Goal: Information Seeking & Learning: Learn about a topic

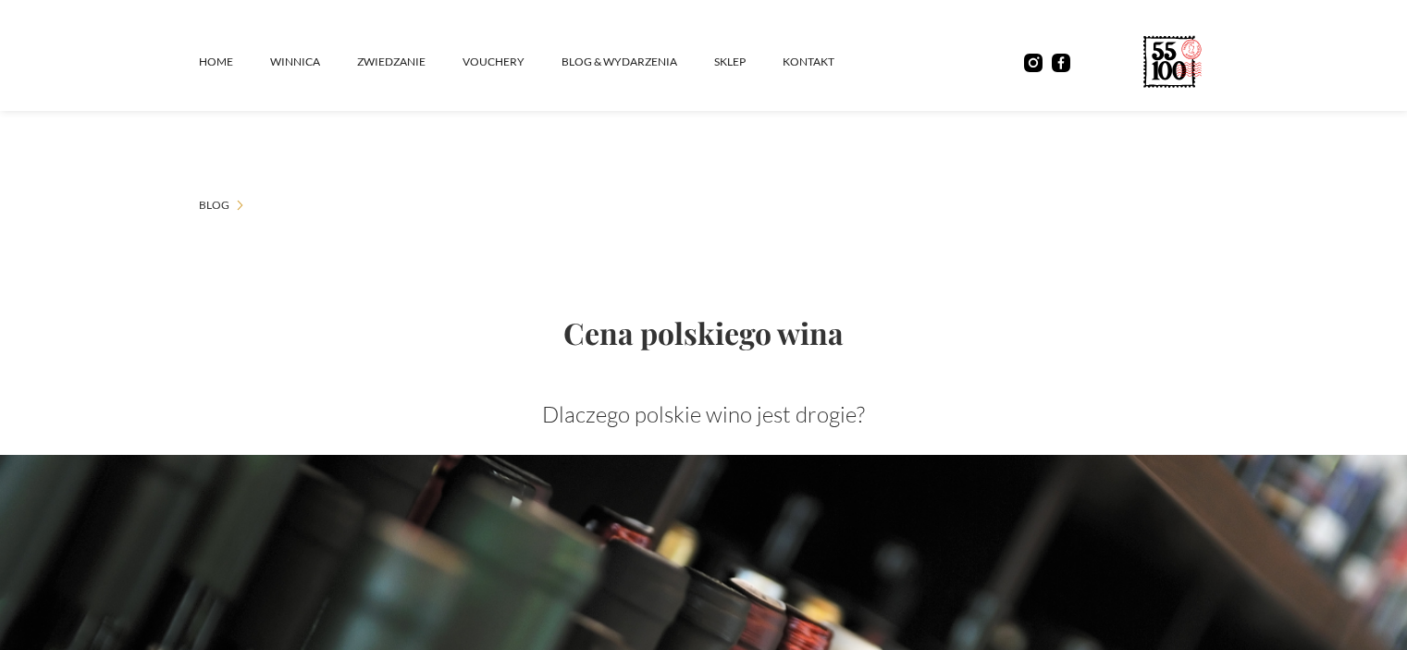
scroll to position [1136, 0]
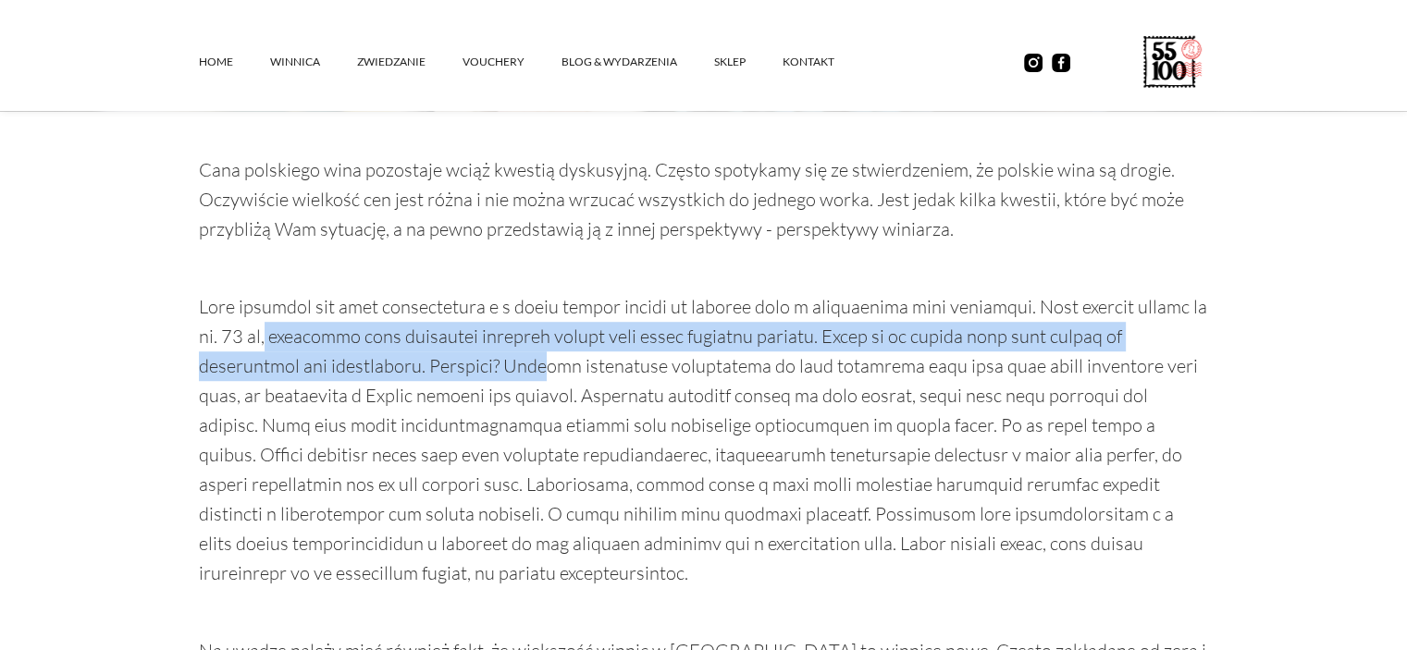
drag, startPoint x: 268, startPoint y: 336, endPoint x: 562, endPoint y: 369, distance: 296.1
click at [562, 369] on p at bounding box center [704, 440] width 1010 height 296
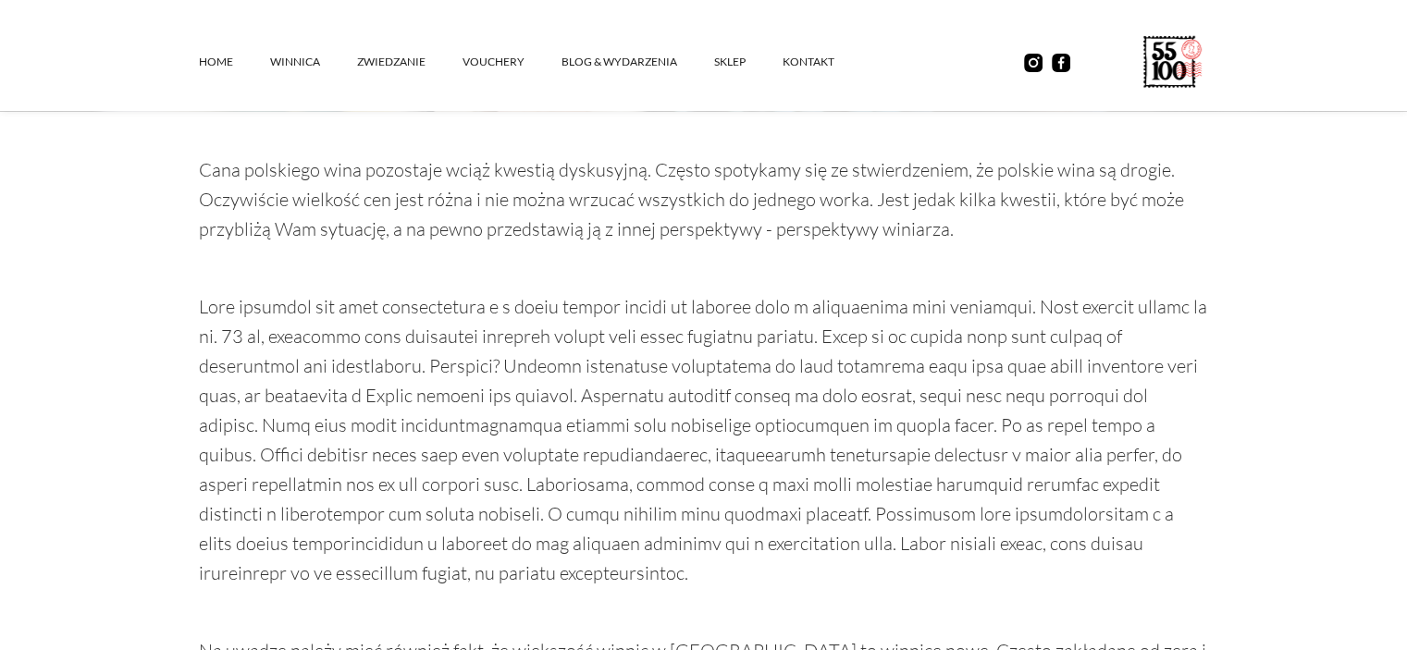
click at [426, 403] on p at bounding box center [704, 440] width 1010 height 296
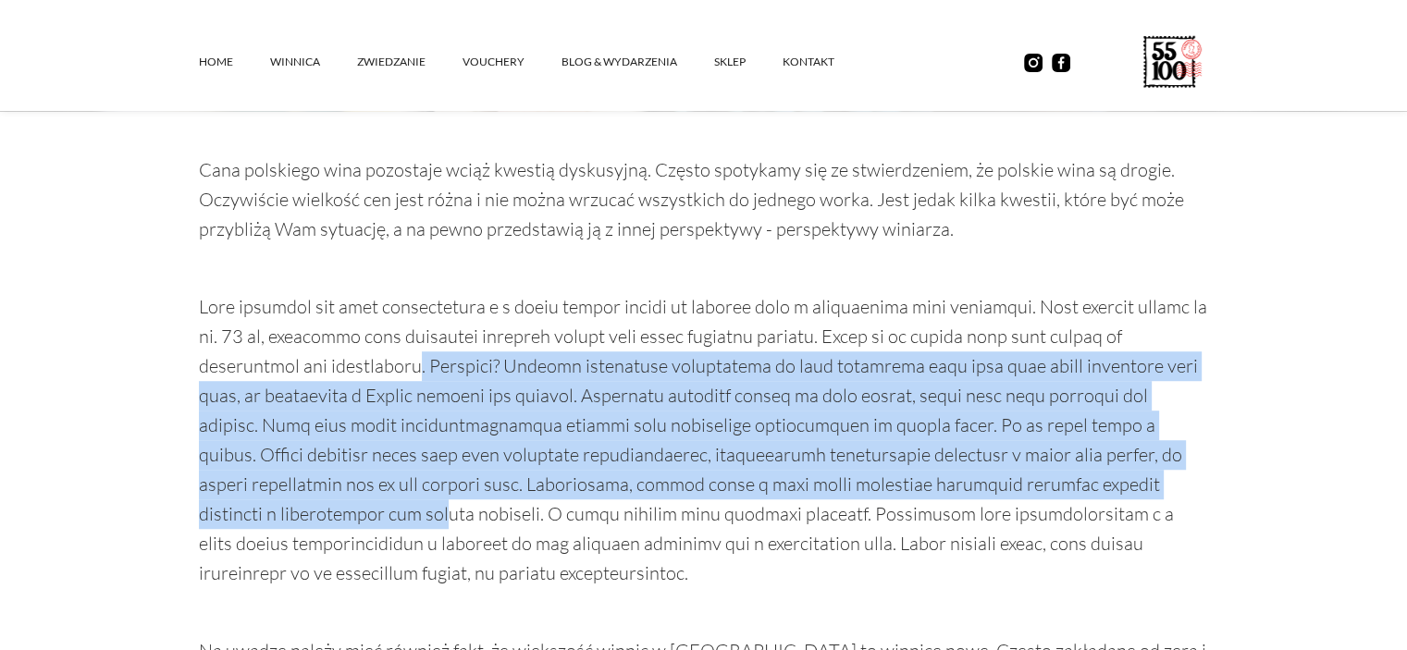
drag, startPoint x: 431, startPoint y: 358, endPoint x: 366, endPoint y: 525, distance: 178.7
click at [366, 525] on p at bounding box center [704, 440] width 1010 height 296
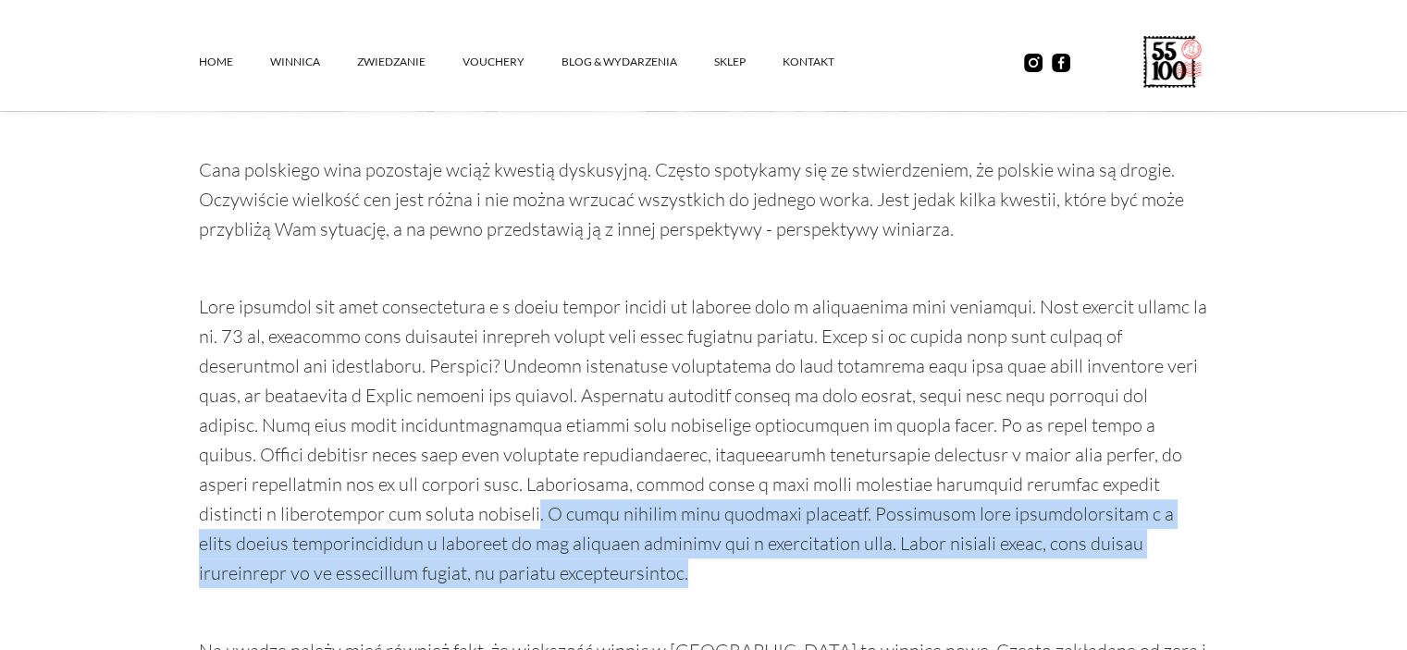
drag, startPoint x: 481, startPoint y: 509, endPoint x: 784, endPoint y: 583, distance: 312.3
click at [784, 583] on p at bounding box center [704, 440] width 1010 height 296
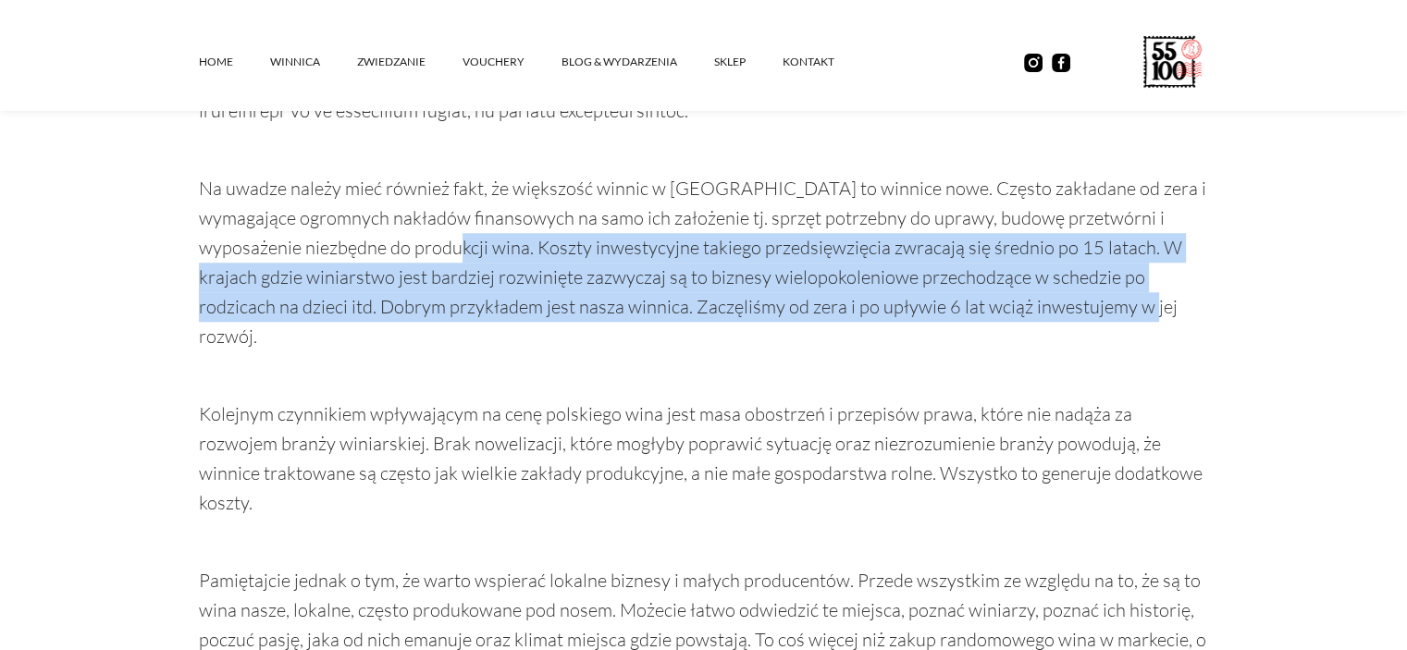
drag, startPoint x: 433, startPoint y: 243, endPoint x: 1125, endPoint y: 317, distance: 695.9
click at [1125, 317] on p "Na uwadze należy mieć również fakt, że większość winnic w [GEOGRAPHIC_DATA] to …" at bounding box center [704, 263] width 1010 height 178
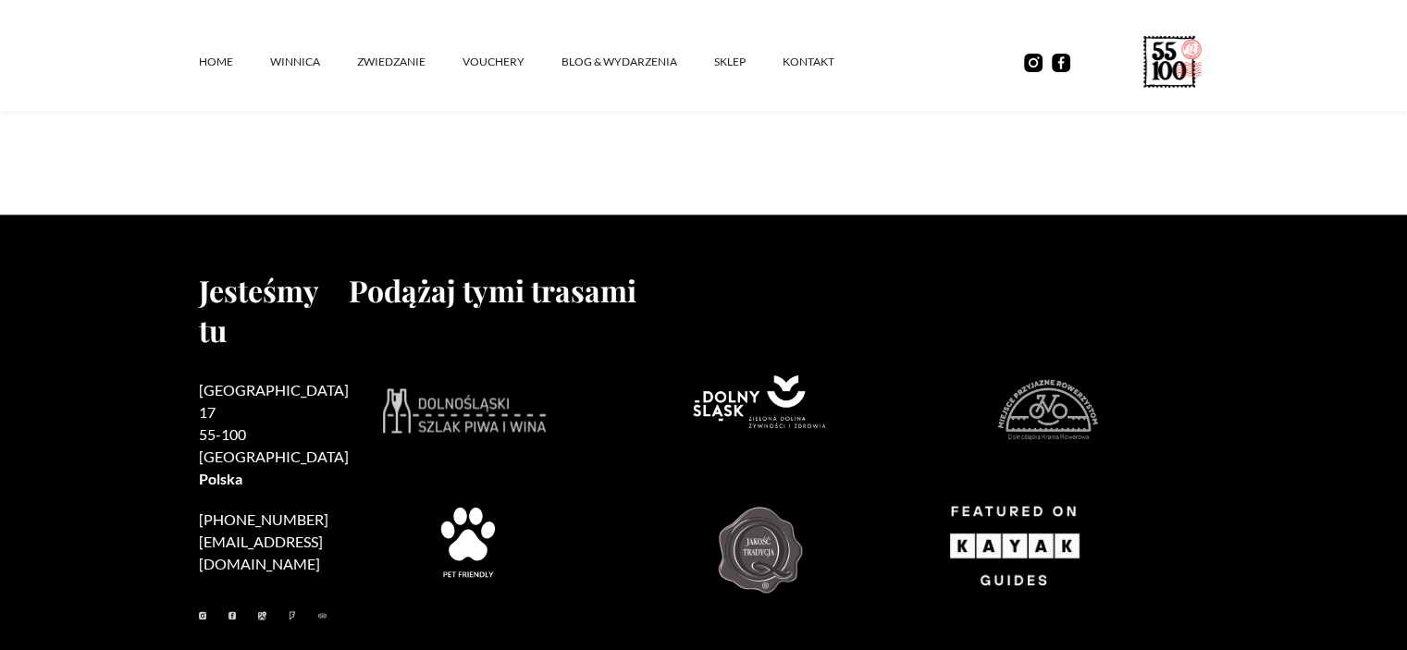
scroll to position [2514, 0]
